Goal: Information Seeking & Learning: Learn about a topic

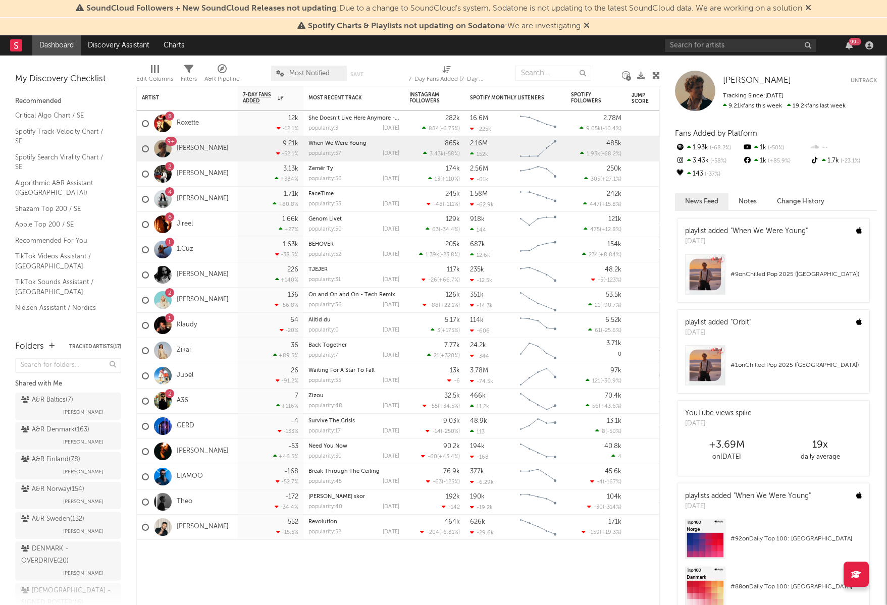
click at [811, 6] on icon at bounding box center [808, 8] width 6 height 8
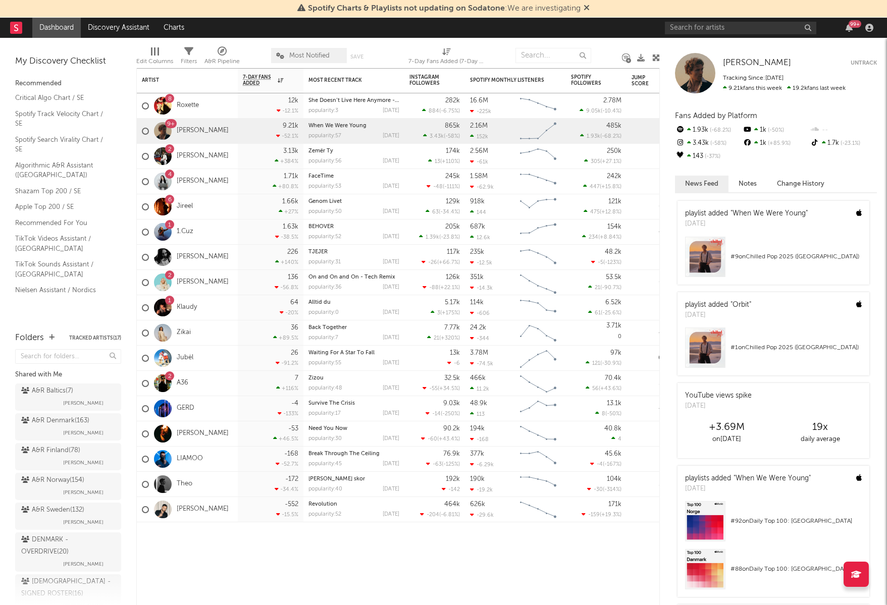
click at [587, 7] on icon at bounding box center [587, 8] width 6 height 8
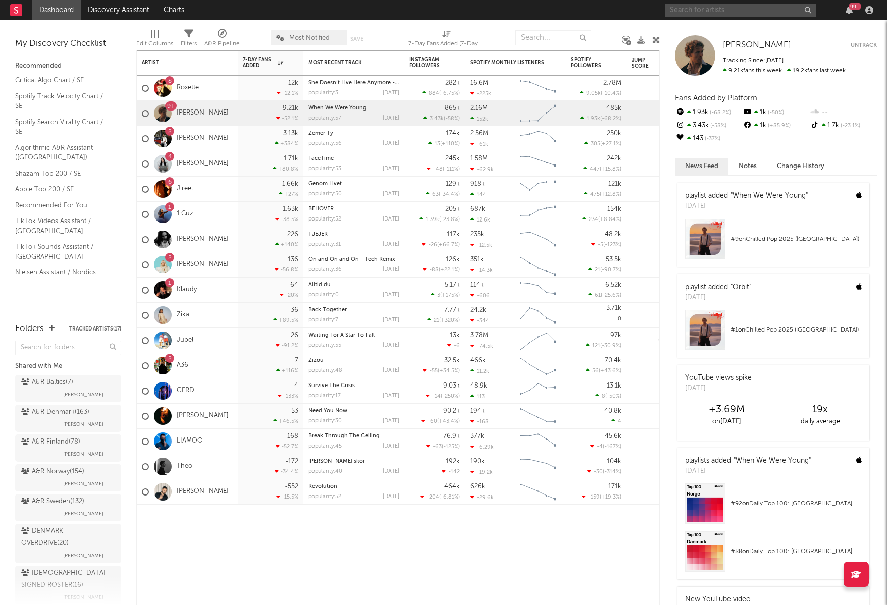
click at [725, 16] on input "text" at bounding box center [740, 10] width 151 height 13
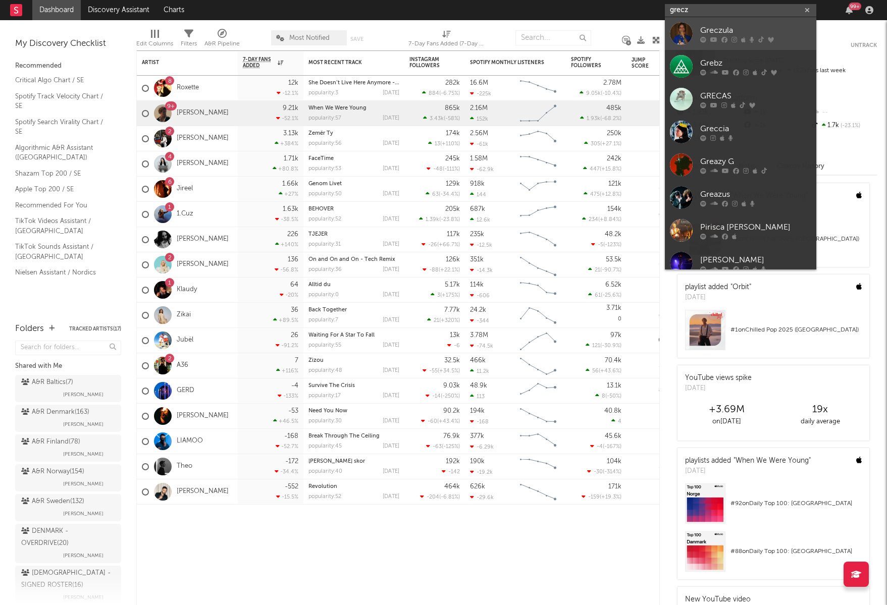
type input "grecz"
click at [723, 33] on div "Greczula" at bounding box center [755, 30] width 111 height 12
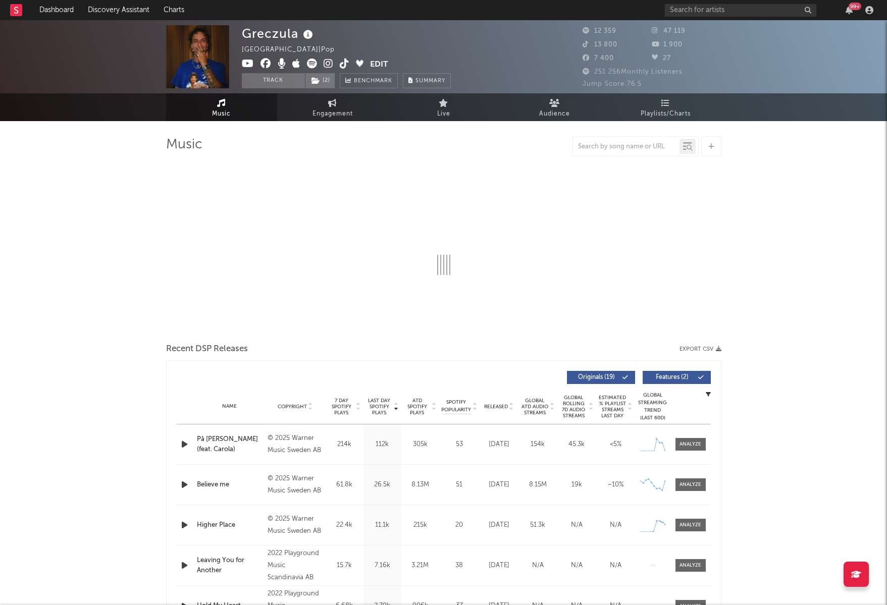
select select "6m"
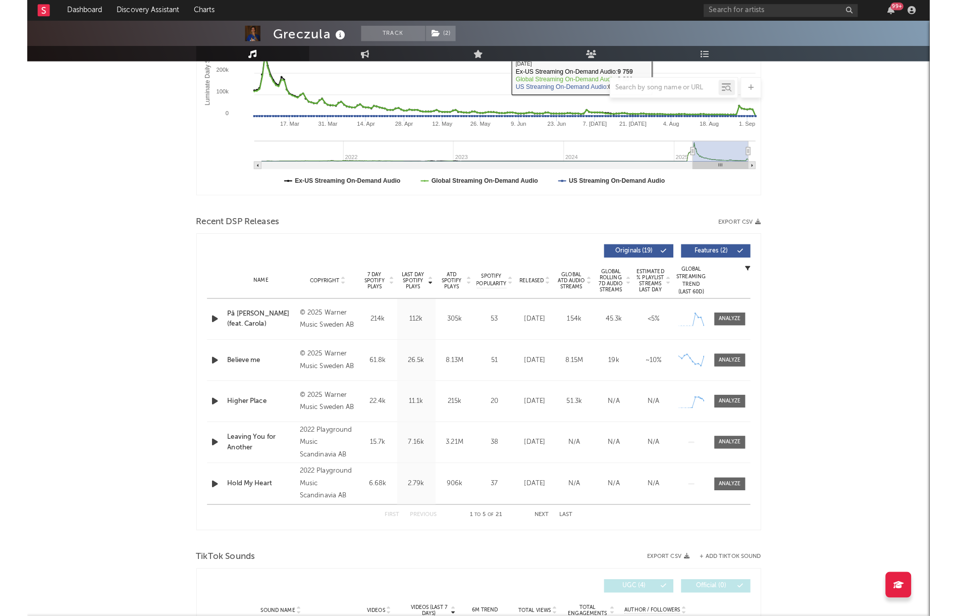
scroll to position [227, 0]
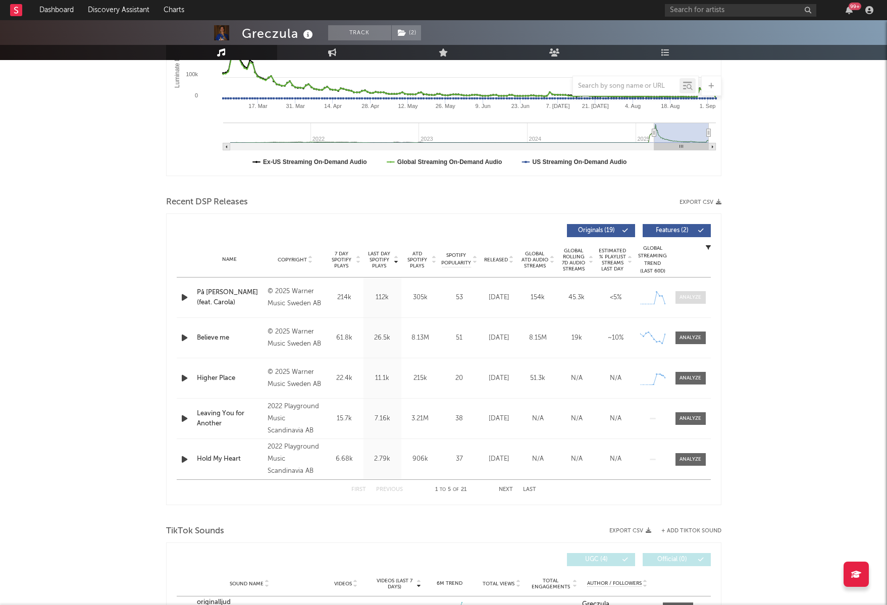
click at [687, 298] on div at bounding box center [690, 298] width 22 height 8
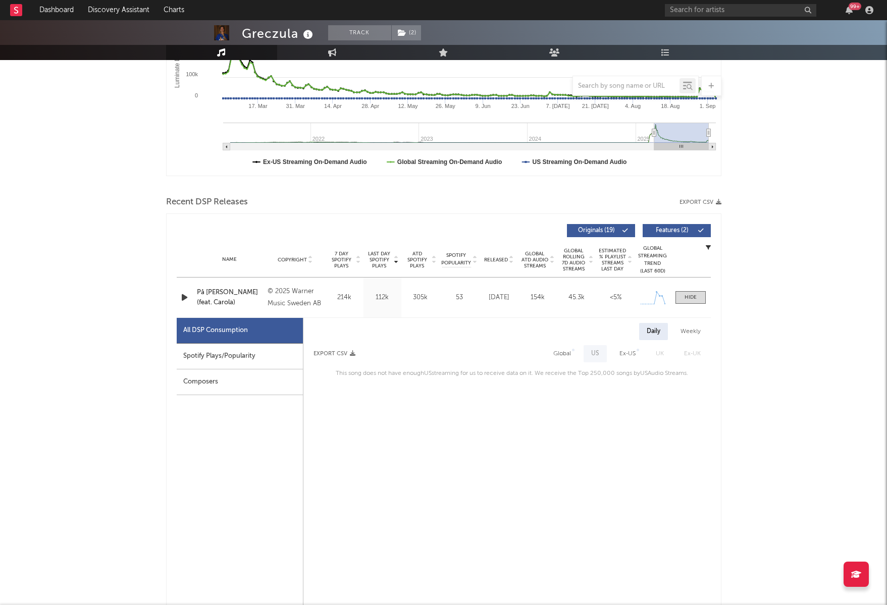
click at [247, 352] on div "Spotify Plays/Popularity" at bounding box center [240, 357] width 126 height 26
select select "1w"
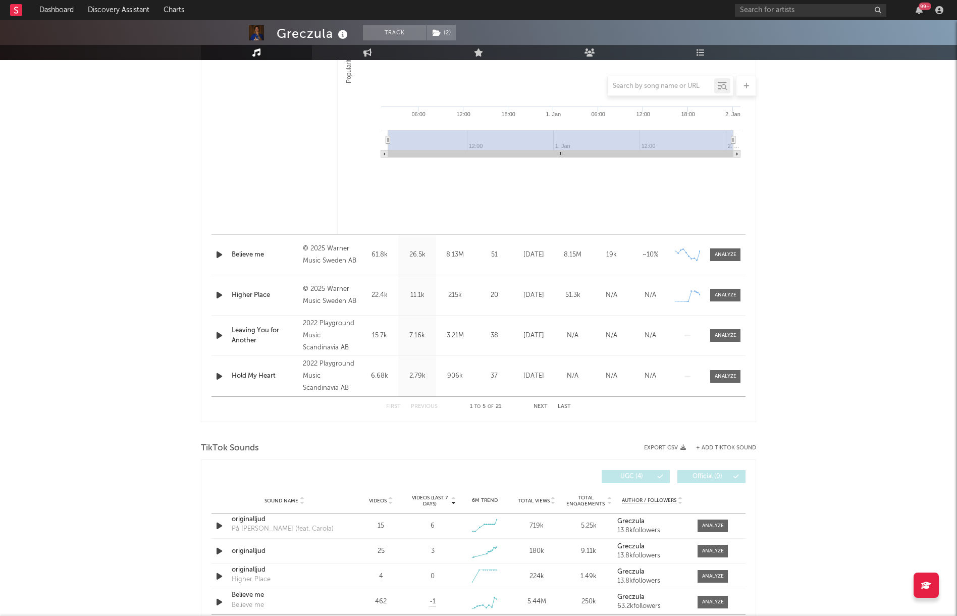
scroll to position [1110, 0]
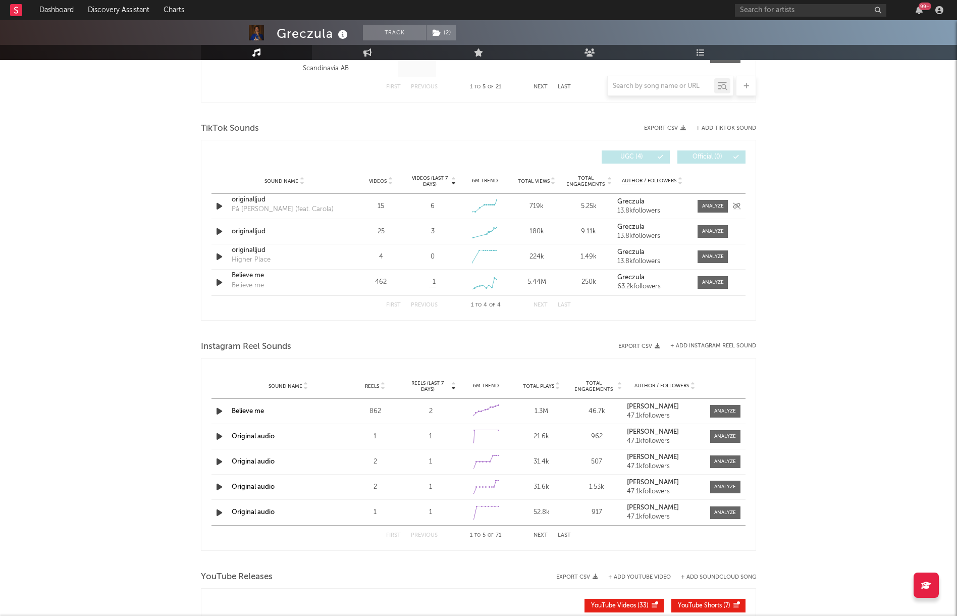
click at [282, 205] on div "På [PERSON_NAME] (feat. Carola)" at bounding box center [283, 209] width 102 height 10
click at [634, 200] on strong "Greczula" at bounding box center [630, 201] width 27 height 7
click at [249, 200] on div "originalljud" at bounding box center [285, 200] width 106 height 10
